Goal: Task Accomplishment & Management: Use online tool/utility

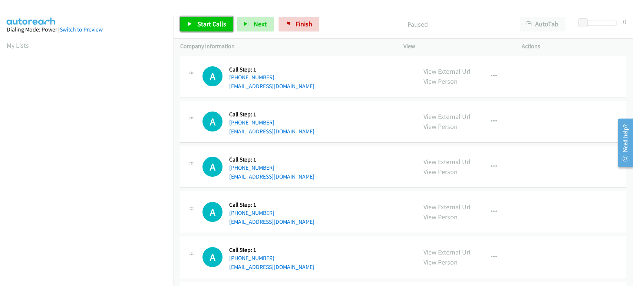
click at [209, 21] on span "Start Calls" at bounding box center [211, 24] width 29 height 9
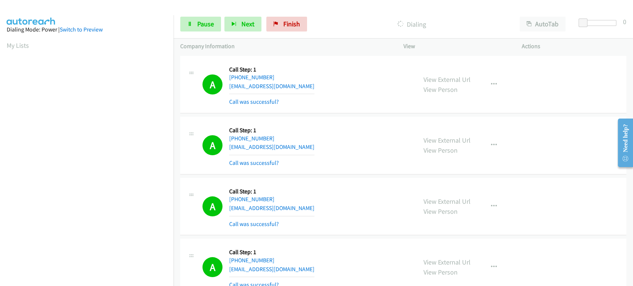
scroll to position [130, 0]
click at [199, 29] on link "Pause" at bounding box center [200, 24] width 41 height 15
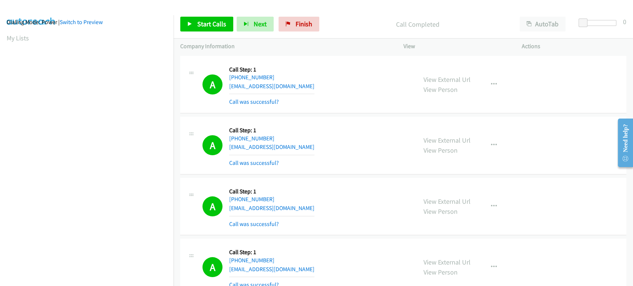
scroll to position [0, 0]
click at [211, 26] on span "Start Calls" at bounding box center [211, 24] width 29 height 9
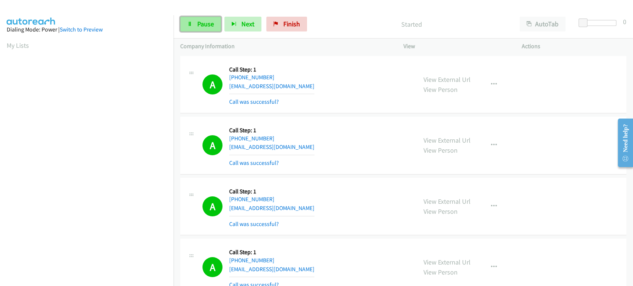
click at [205, 21] on span "Pause" at bounding box center [205, 24] width 17 height 9
click at [205, 21] on span "Start Calls" at bounding box center [211, 24] width 29 height 9
click at [190, 25] on icon at bounding box center [189, 24] width 5 height 5
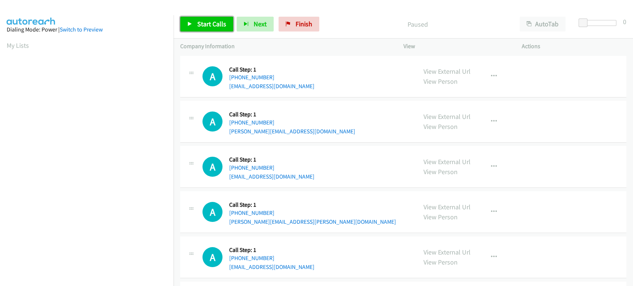
click at [190, 23] on icon at bounding box center [189, 24] width 5 height 5
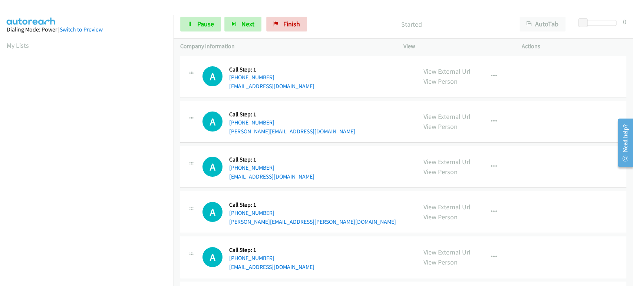
click at [4, 45] on aside "Dialing Mode: Power | Switch to Preview My Lists" at bounding box center [86, 220] width 173 height 410
click at [234, 23] on icon "button" at bounding box center [233, 24] width 5 height 5
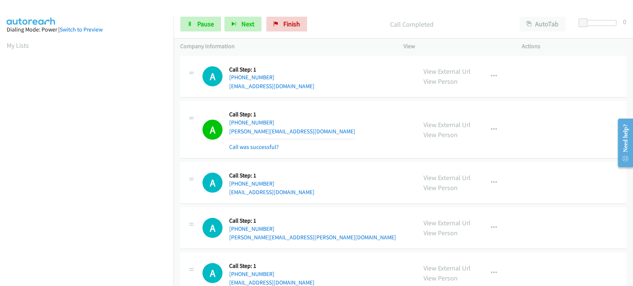
click at [121, 34] on aside "Dialing Mode: Power | Switch to Preview My Lists" at bounding box center [86, 220] width 173 height 410
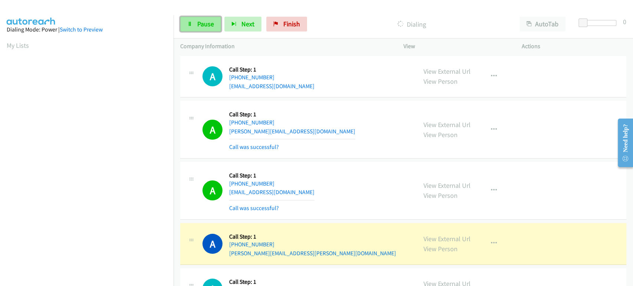
click at [202, 23] on span "Pause" at bounding box center [205, 24] width 17 height 9
